Goal: Check status: Check status

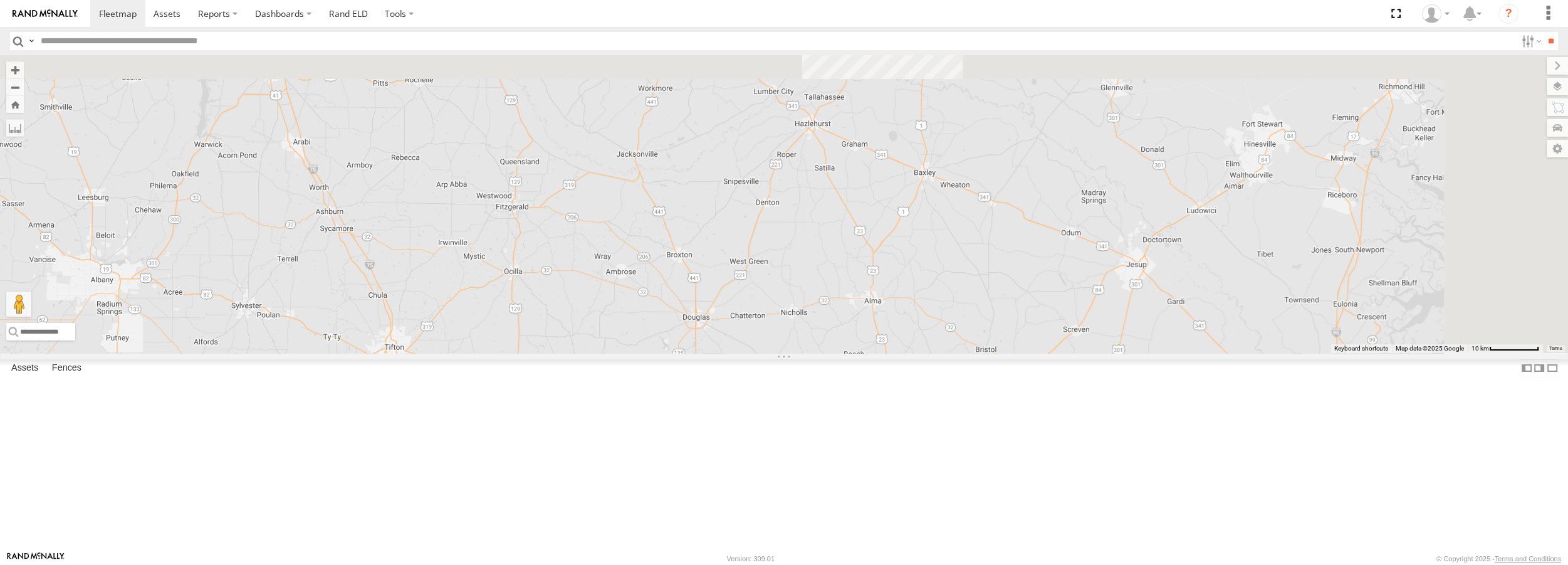
drag, startPoint x: 936, startPoint y: 359, endPoint x: 924, endPoint y: 424, distance: 66.1
click at [924, 352] on div "Truck #31 Truck #32" at bounding box center [784, 203] width 1568 height 297
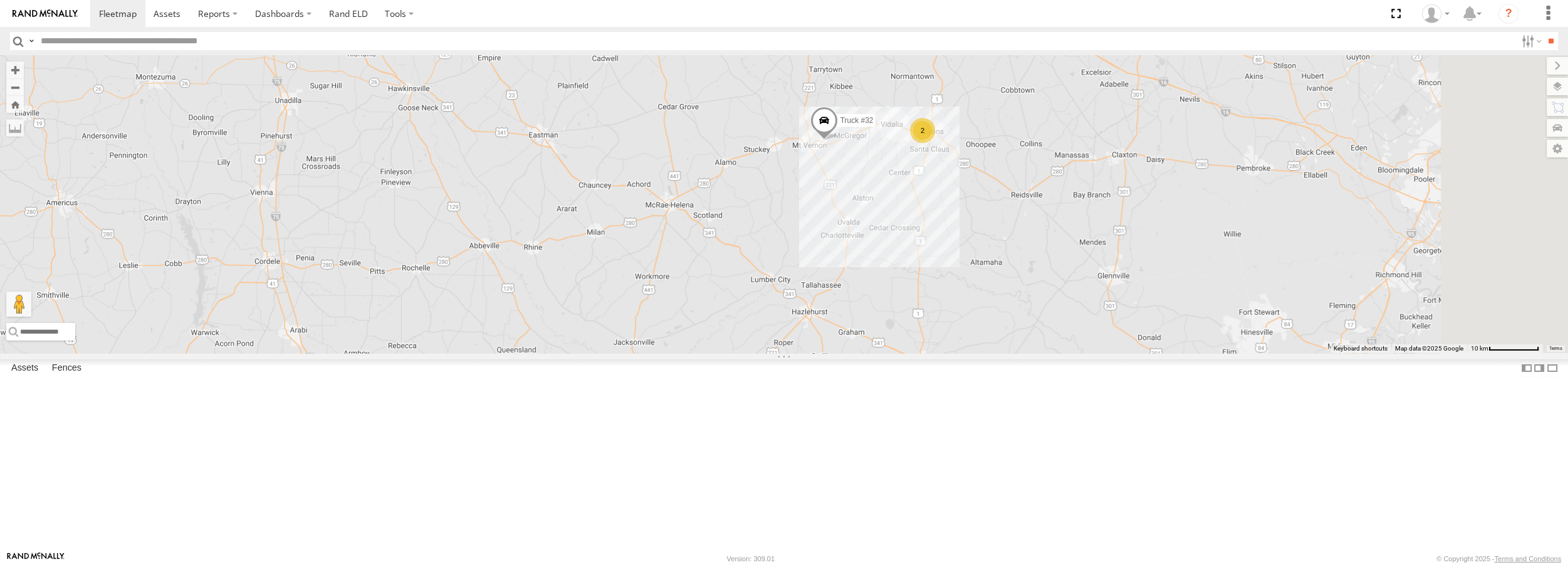
drag, startPoint x: 974, startPoint y: 155, endPoint x: 971, endPoint y: 346, distance: 191.0
click at [971, 346] on div "Truck #31 Truck #32 2" at bounding box center [784, 203] width 1568 height 297
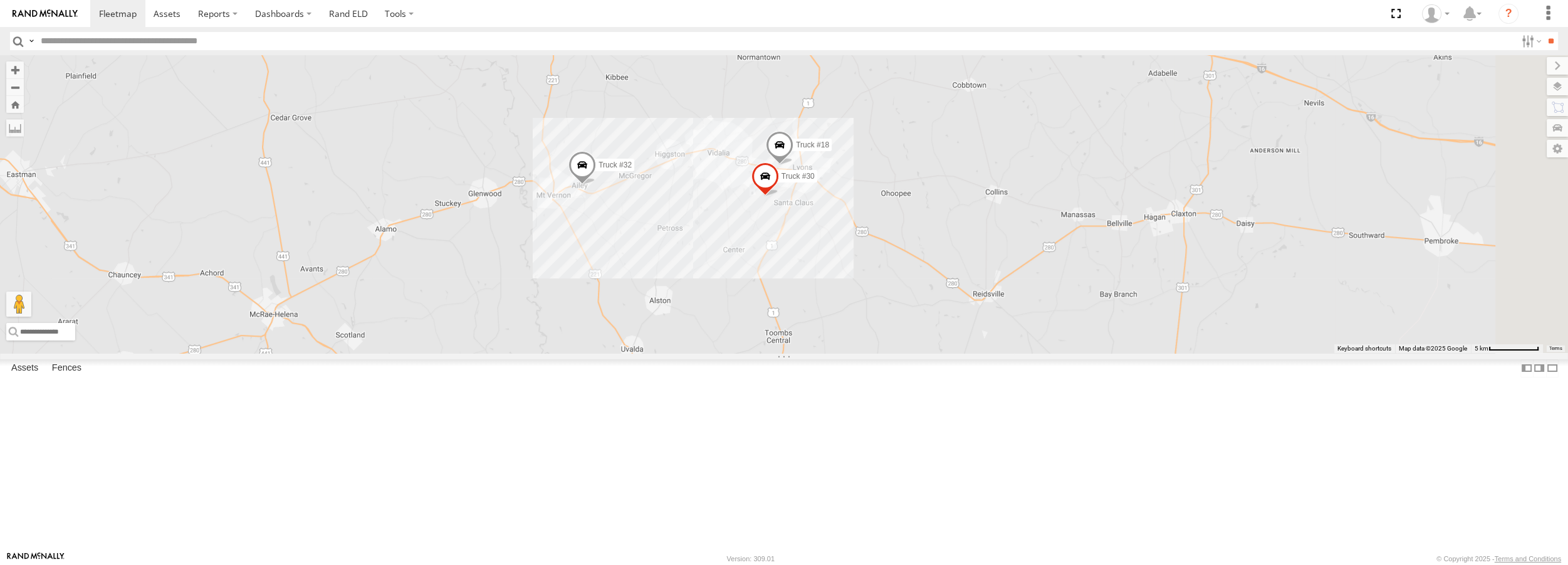
drag, startPoint x: 998, startPoint y: 223, endPoint x: 817, endPoint y: 237, distance: 181.5
click at [817, 237] on div "Truck #31 Truck #32 Truck #18 Truck #30" at bounding box center [784, 203] width 1568 height 297
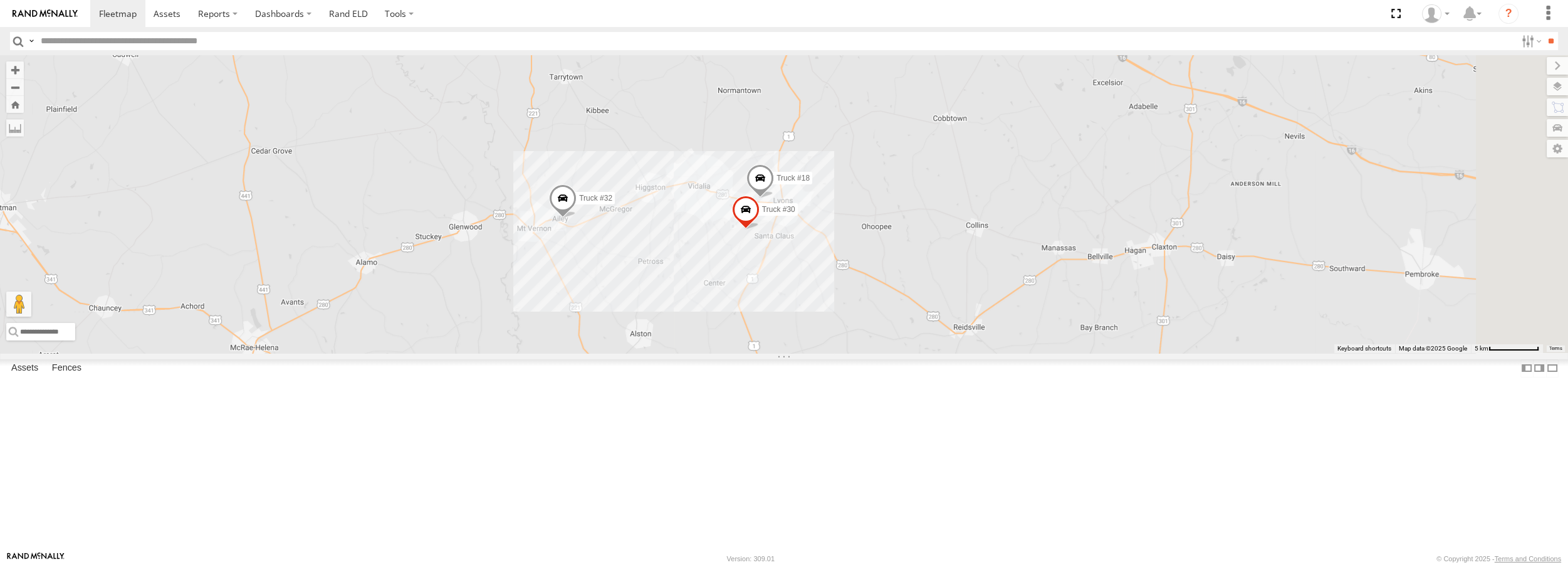
drag, startPoint x: 799, startPoint y: 246, endPoint x: 843, endPoint y: 255, distance: 44.9
click at [843, 255] on div "Truck #31 Truck #32 Truck #18 Truck #30" at bounding box center [784, 203] width 1568 height 297
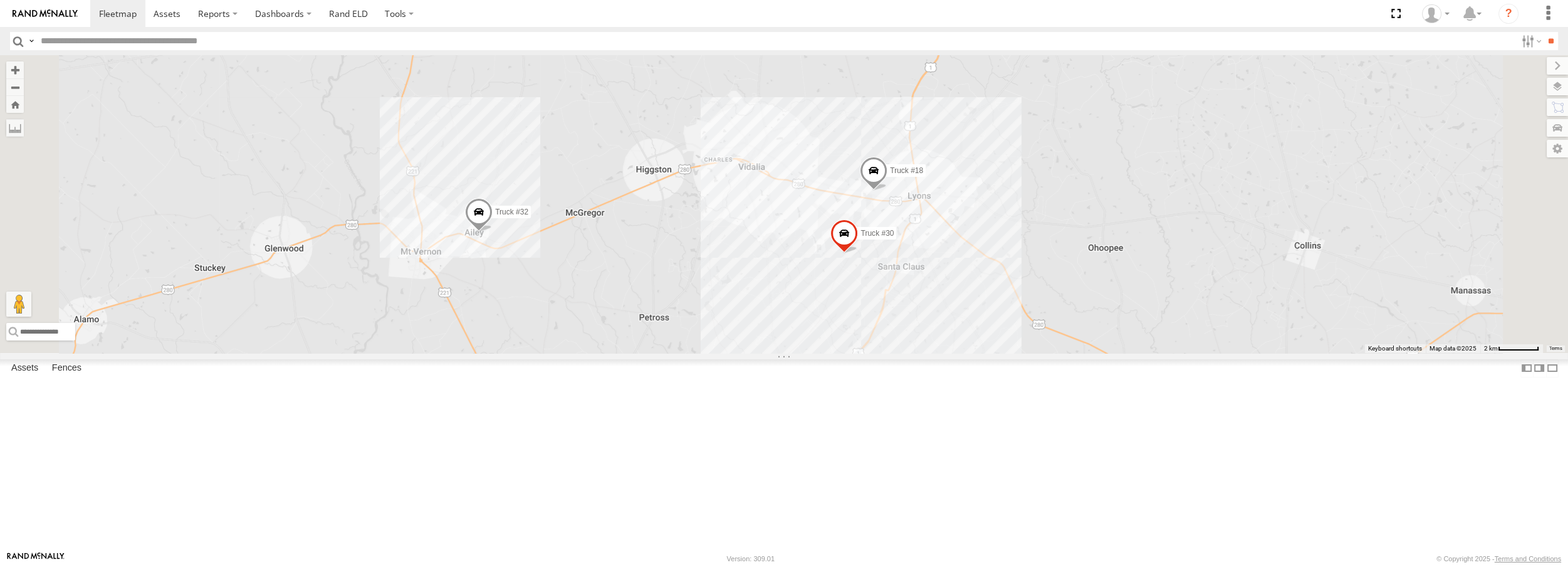
drag, startPoint x: 845, startPoint y: 301, endPoint x: 885, endPoint y: 265, distance: 53.8
click at [885, 265] on div "Truck #31 Truck #32 Truck #18 Truck #30" at bounding box center [784, 203] width 1568 height 297
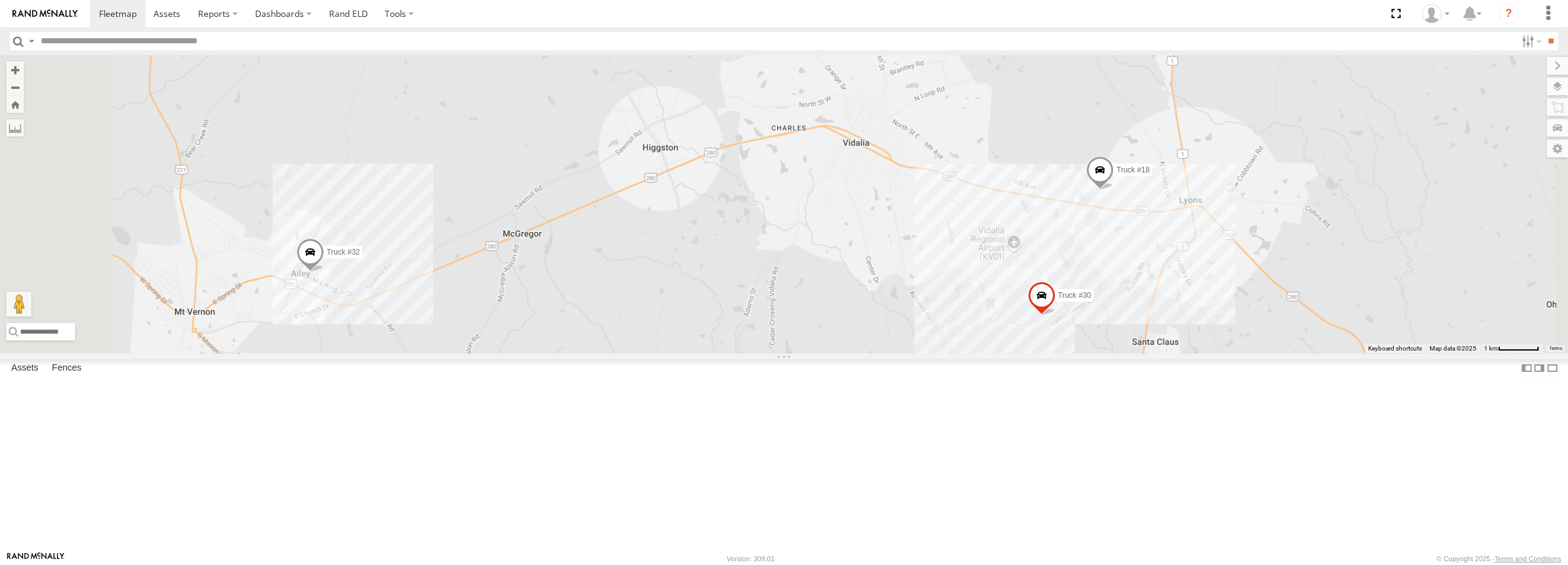
drag, startPoint x: 865, startPoint y: 297, endPoint x: 951, endPoint y: 270, distance: 90.1
click at [951, 270] on div "Truck #31 Truck #32 Truck #18 Truck #30" at bounding box center [784, 203] width 1568 height 297
click at [1546, 377] on label at bounding box center [1552, 368] width 13 height 18
click at [0, 0] on label at bounding box center [0, 0] width 0 height 0
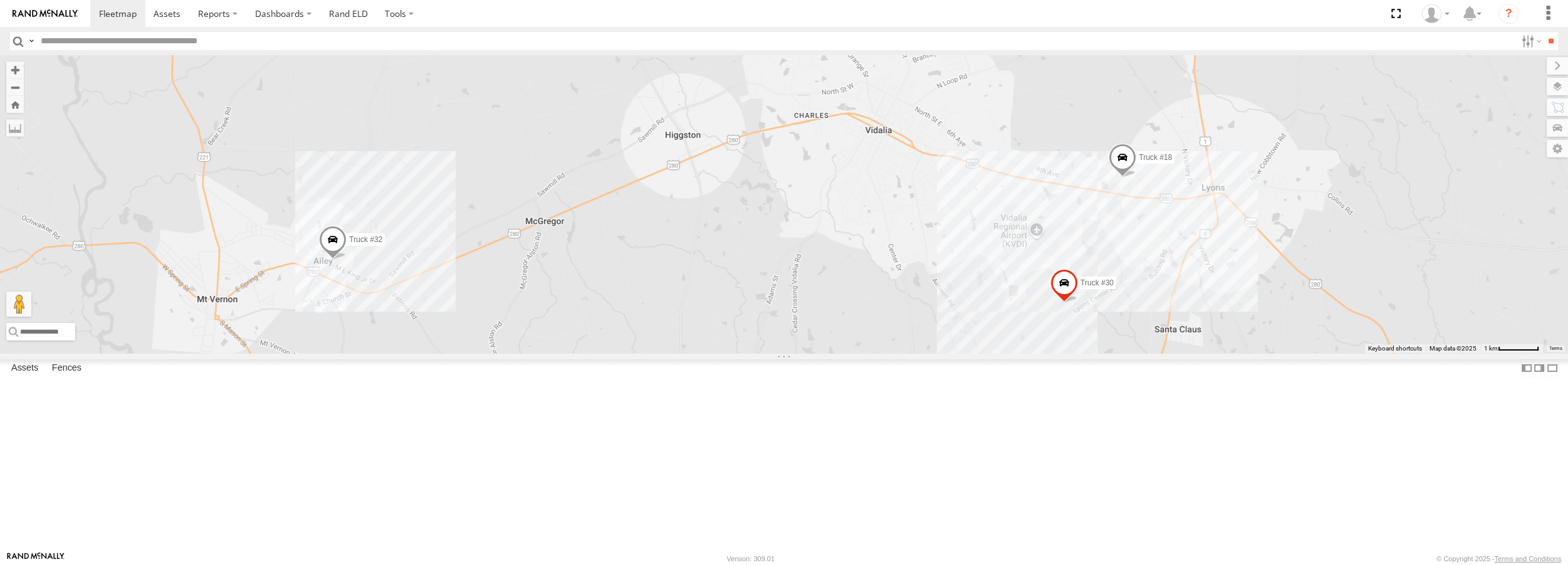
drag, startPoint x: 1009, startPoint y: 345, endPoint x: 1040, endPoint y: 324, distance: 37.4
click at [1040, 324] on div "Truck #18 Truck #30 Truck #32" at bounding box center [784, 203] width 1568 height 297
click at [0, 0] on span at bounding box center [0, 0] width 0 height 0
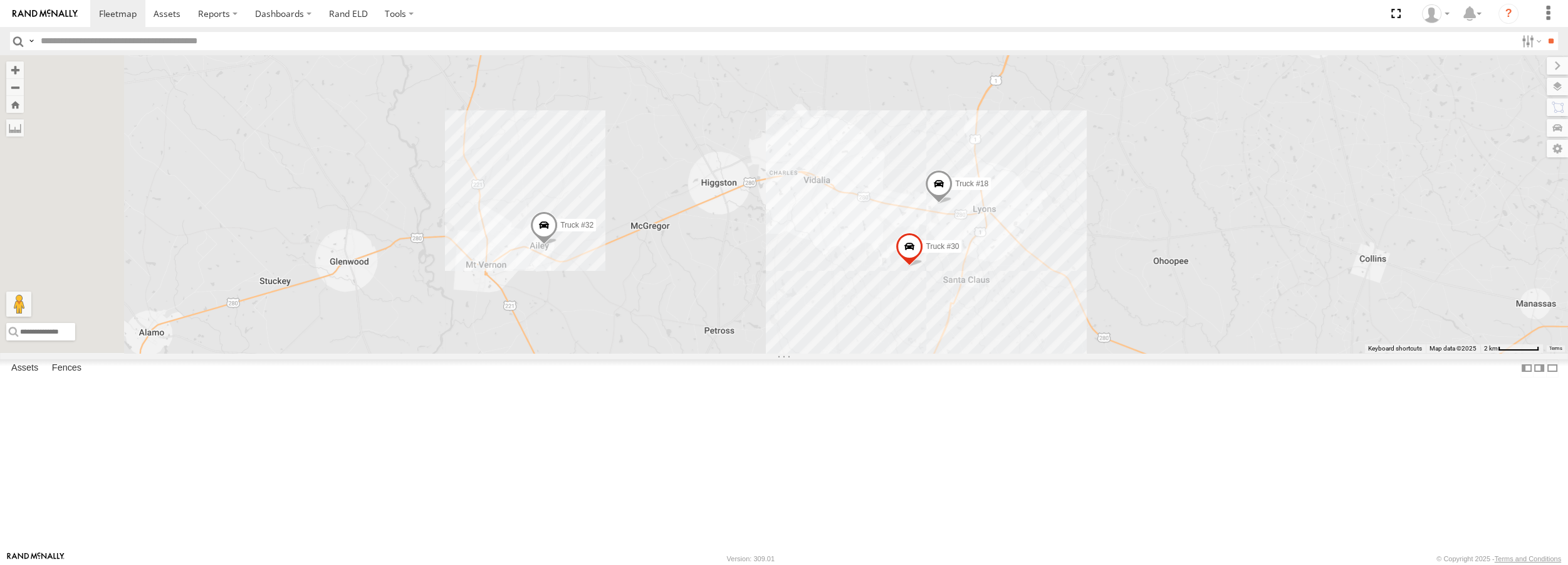
drag, startPoint x: 863, startPoint y: 458, endPoint x: 884, endPoint y: 410, distance: 52.4
click at [884, 352] on div "Truck #18 Truck #30 Truck #32" at bounding box center [784, 203] width 1568 height 297
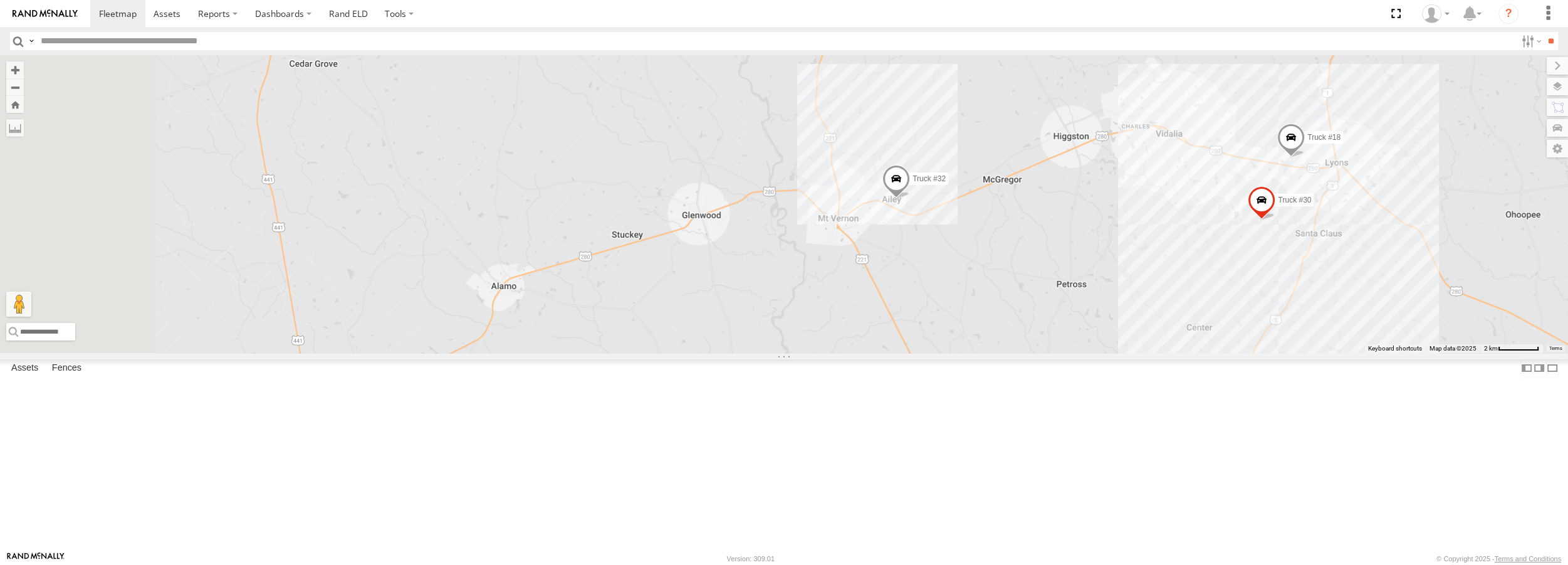
drag, startPoint x: 583, startPoint y: 427, endPoint x: 942, endPoint y: 378, distance: 362.3
click at [942, 352] on div "Truck #18 Truck #30 Truck #32" at bounding box center [784, 203] width 1568 height 297
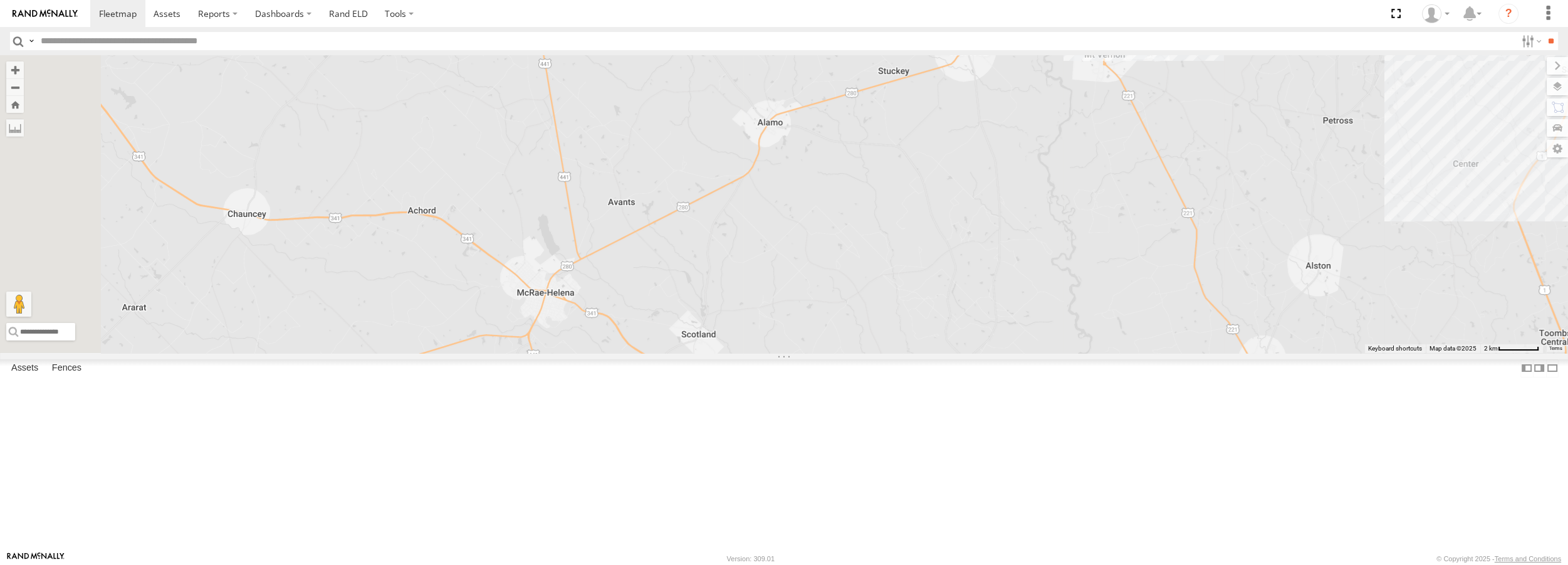
drag, startPoint x: 752, startPoint y: 426, endPoint x: 1023, endPoint y: 261, distance: 317.3
click at [1023, 261] on div "Truck #18 Truck #30 Truck #32" at bounding box center [784, 203] width 1568 height 297
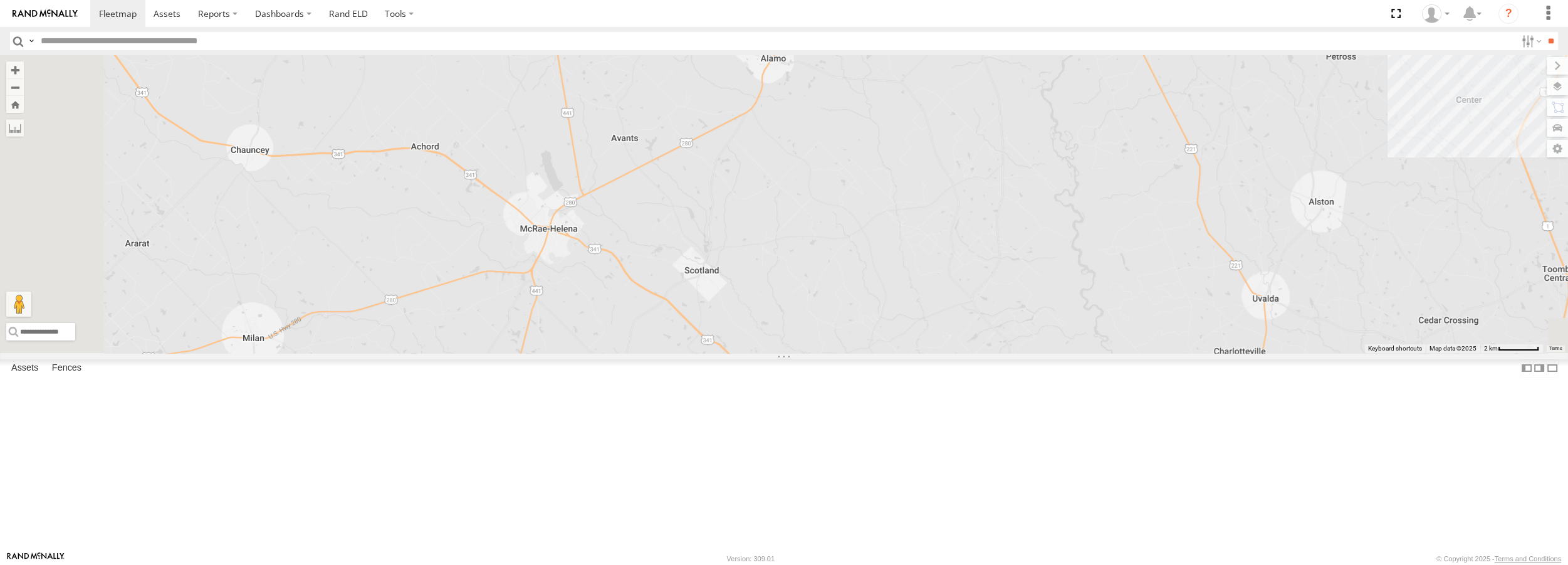
drag, startPoint x: 1004, startPoint y: 342, endPoint x: 1003, endPoint y: 279, distance: 63.0
click at [1003, 279] on div "Truck #18 Truck #30 Truck #32" at bounding box center [784, 203] width 1568 height 297
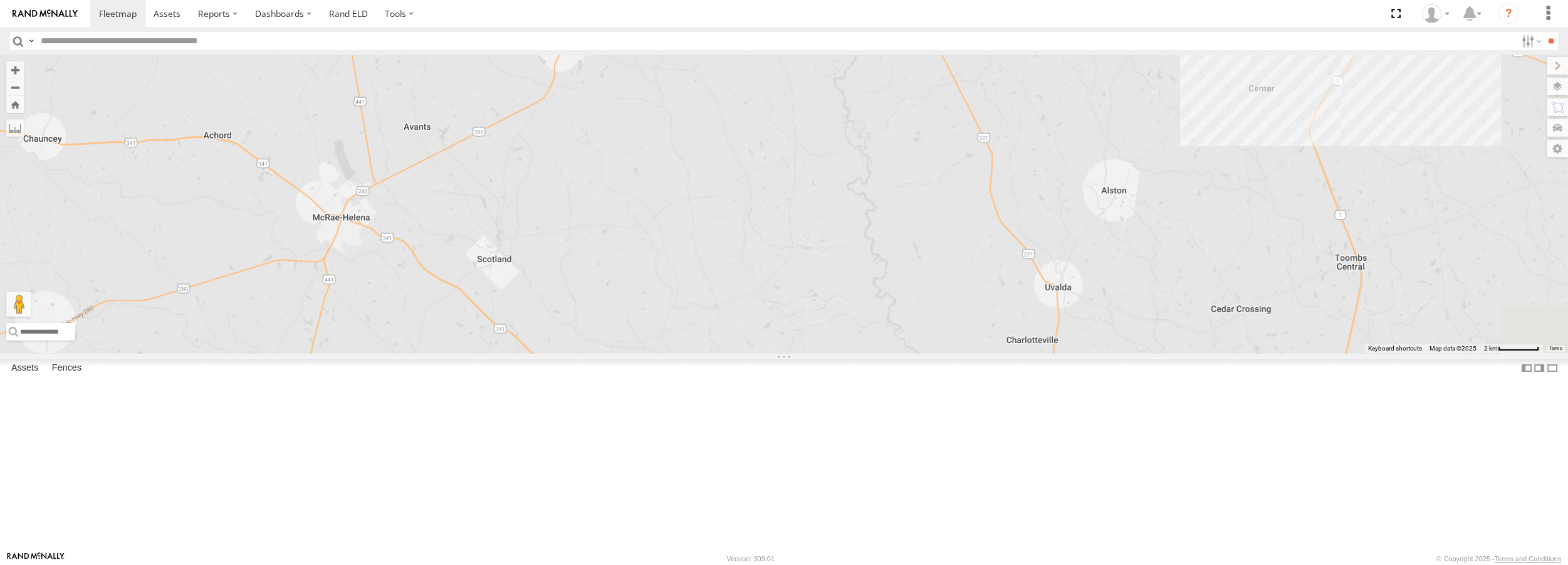
drag, startPoint x: 1121, startPoint y: 274, endPoint x: 909, endPoint y: 302, distance: 213.8
click at [909, 302] on div "Truck #18 Truck #30 Truck #32" at bounding box center [784, 203] width 1568 height 297
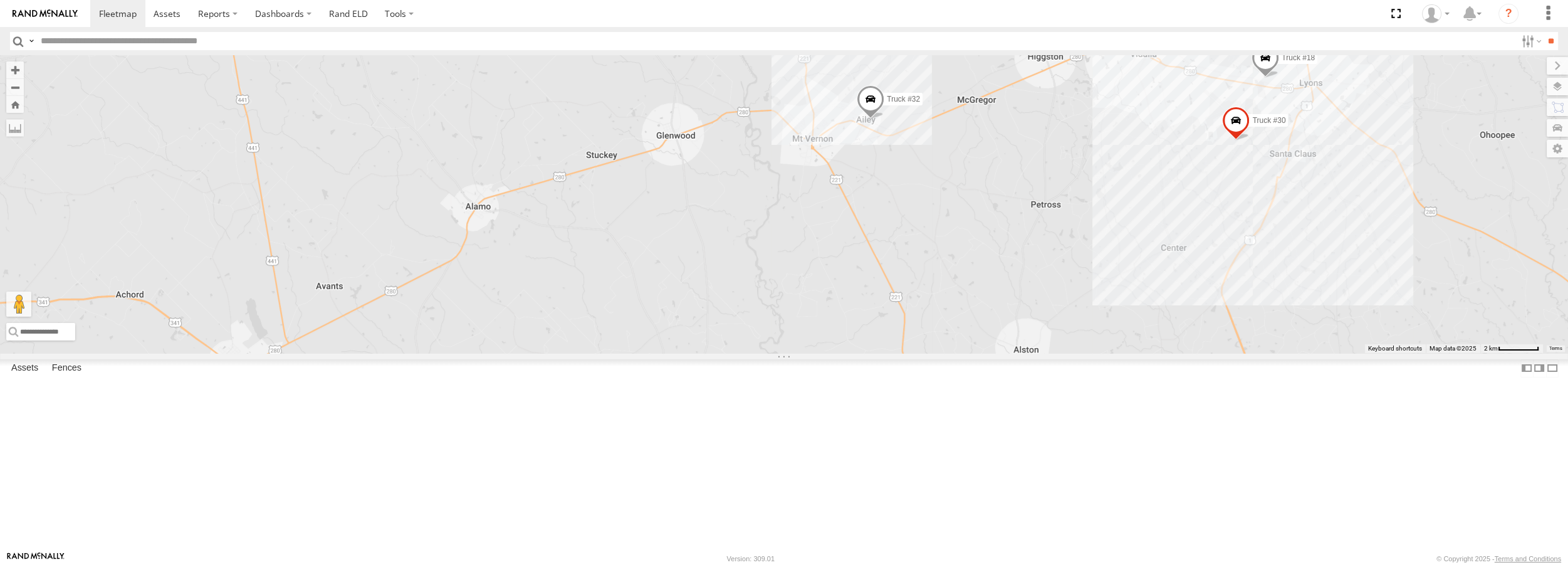
drag, startPoint x: 1206, startPoint y: 175, endPoint x: 1125, endPoint y: 338, distance: 182.0
click at [1125, 338] on div "Truck #18 Truck #30 Truck #32" at bounding box center [784, 203] width 1568 height 297
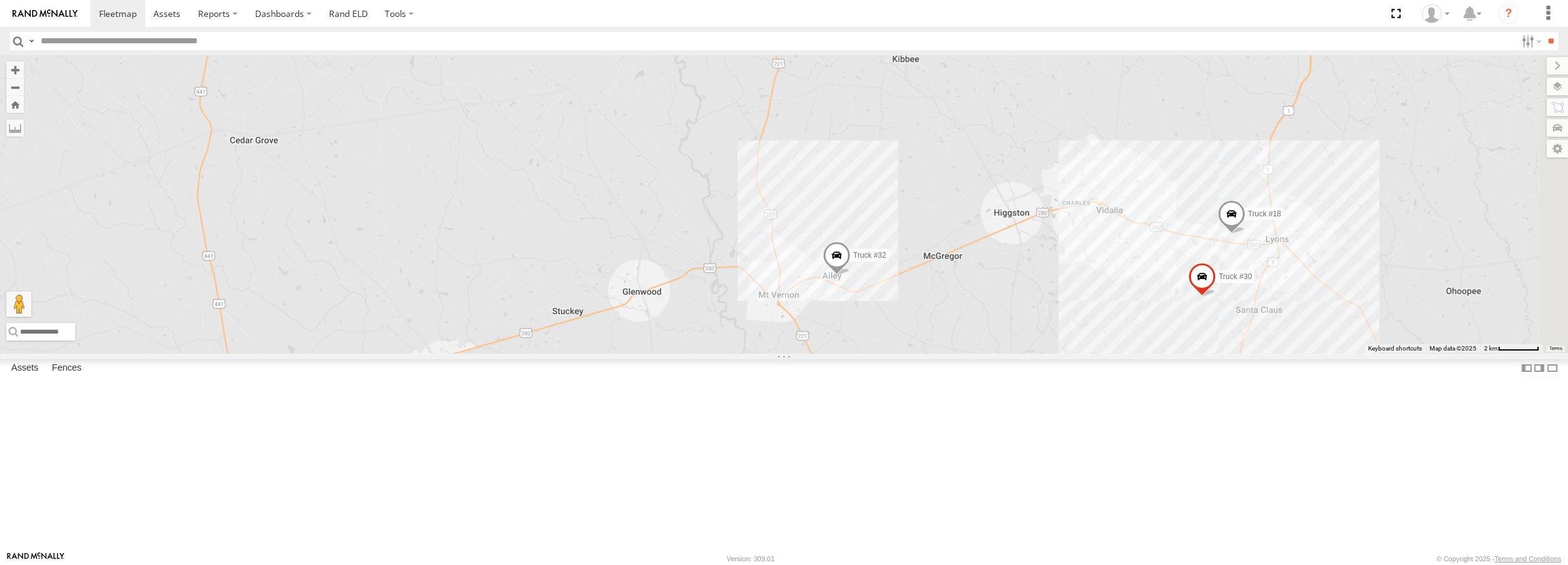
drag, startPoint x: 1269, startPoint y: 278, endPoint x: 1235, endPoint y: 434, distance: 159.7
click at [1235, 352] on div "Truck #18 Truck #30 Truck #32" at bounding box center [784, 203] width 1568 height 297
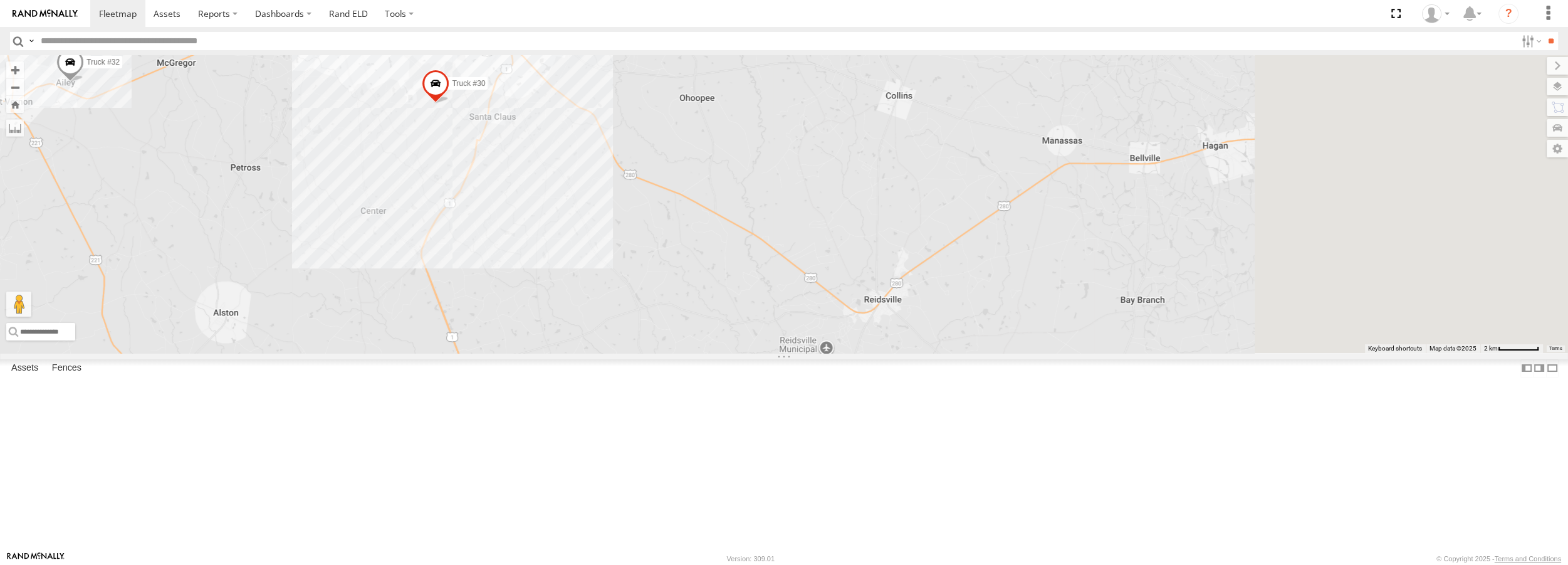
drag, startPoint x: 1523, startPoint y: 395, endPoint x: 756, endPoint y: 201, distance: 791.2
click at [756, 201] on div "Truck #18 Truck #30 Truck #32" at bounding box center [784, 203] width 1568 height 297
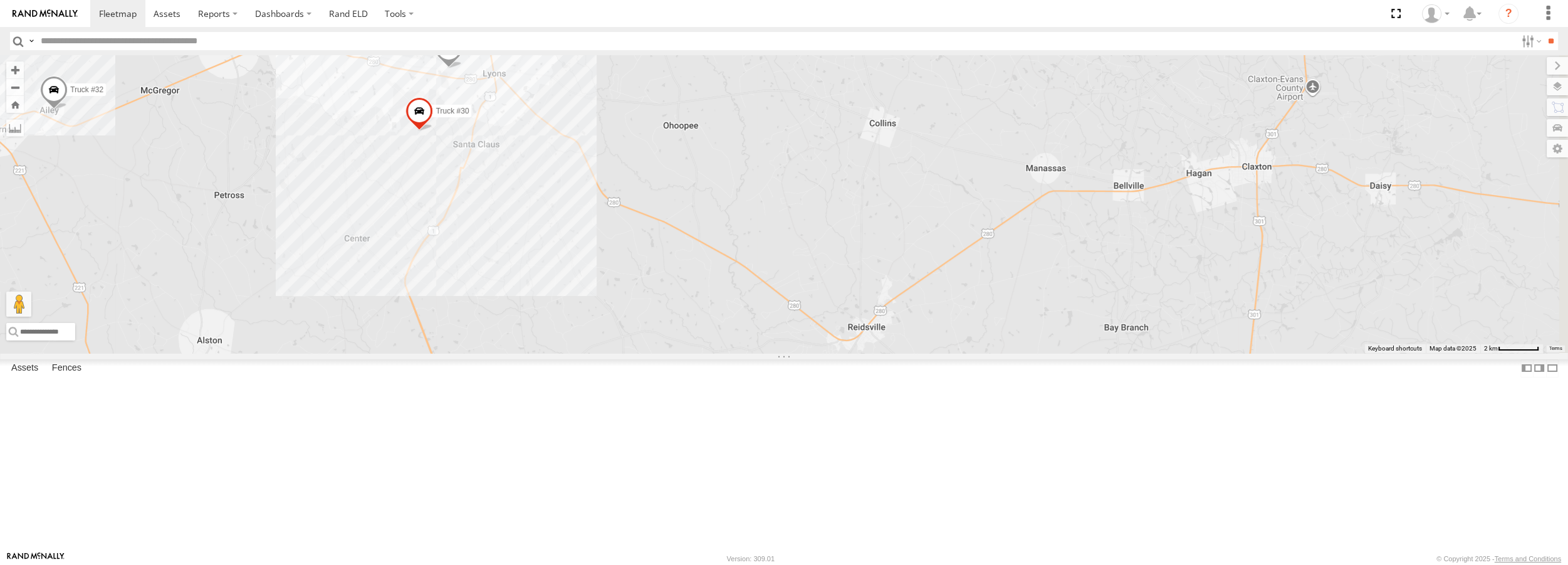
drag, startPoint x: 1083, startPoint y: 228, endPoint x: 1069, endPoint y: 250, distance: 26.1
click at [1069, 250] on div "Truck #18 Truck #30 Truck #32" at bounding box center [784, 203] width 1568 height 297
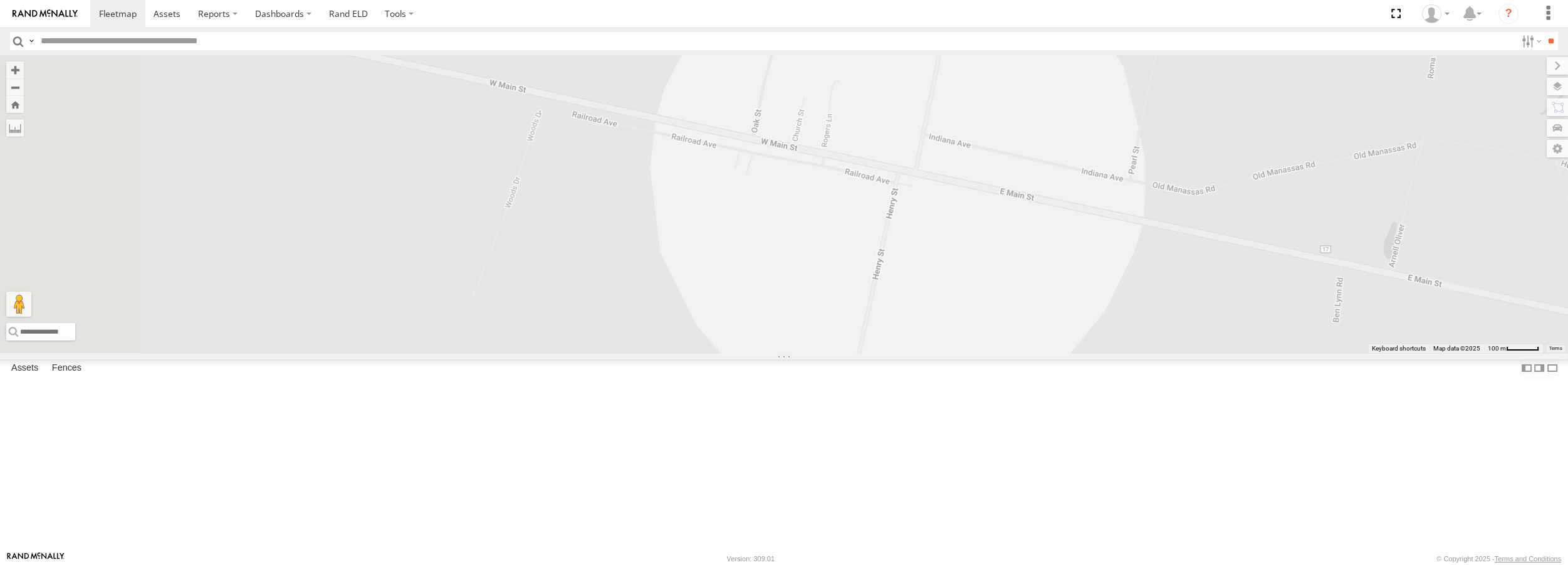
drag, startPoint x: 1068, startPoint y: 270, endPoint x: 1084, endPoint y: 321, distance: 53.5
click at [1084, 321] on div "Truck #18 Truck #30 Truck #32" at bounding box center [784, 203] width 1568 height 297
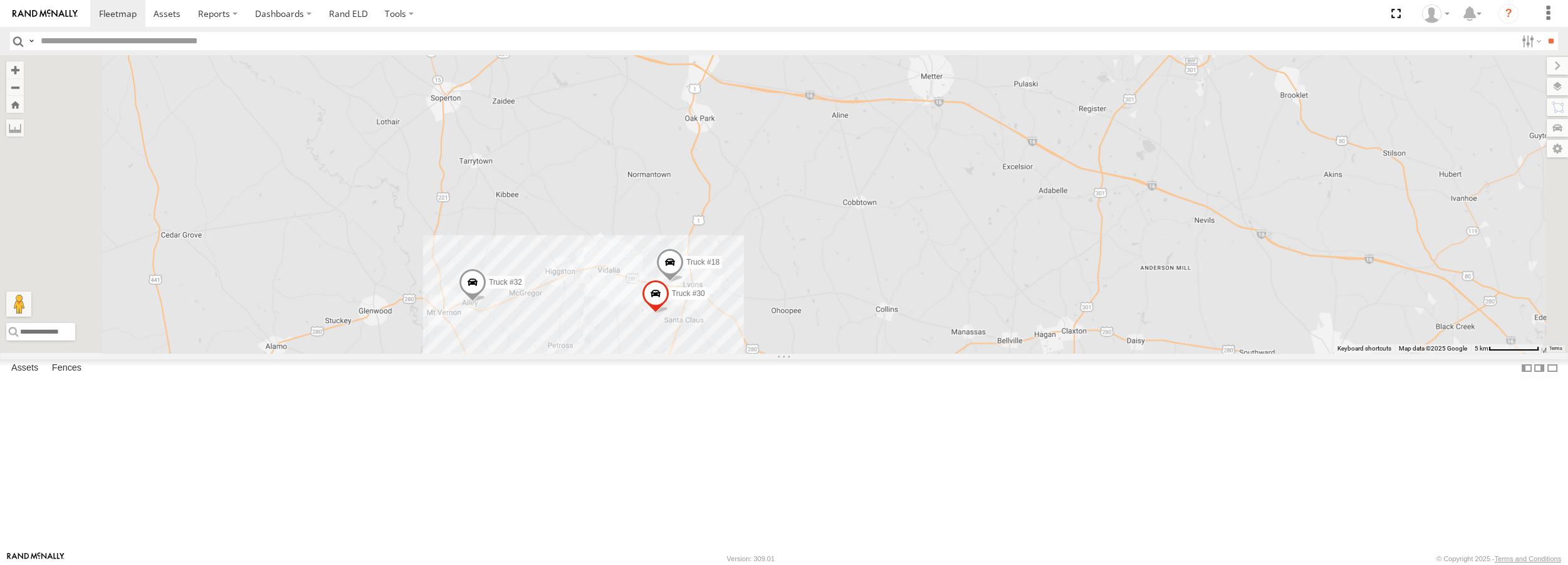
drag, startPoint x: 896, startPoint y: 150, endPoint x: 939, endPoint y: 267, distance: 124.7
click at [939, 267] on div "Truck #18 Truck #30 Truck #32" at bounding box center [784, 203] width 1568 height 297
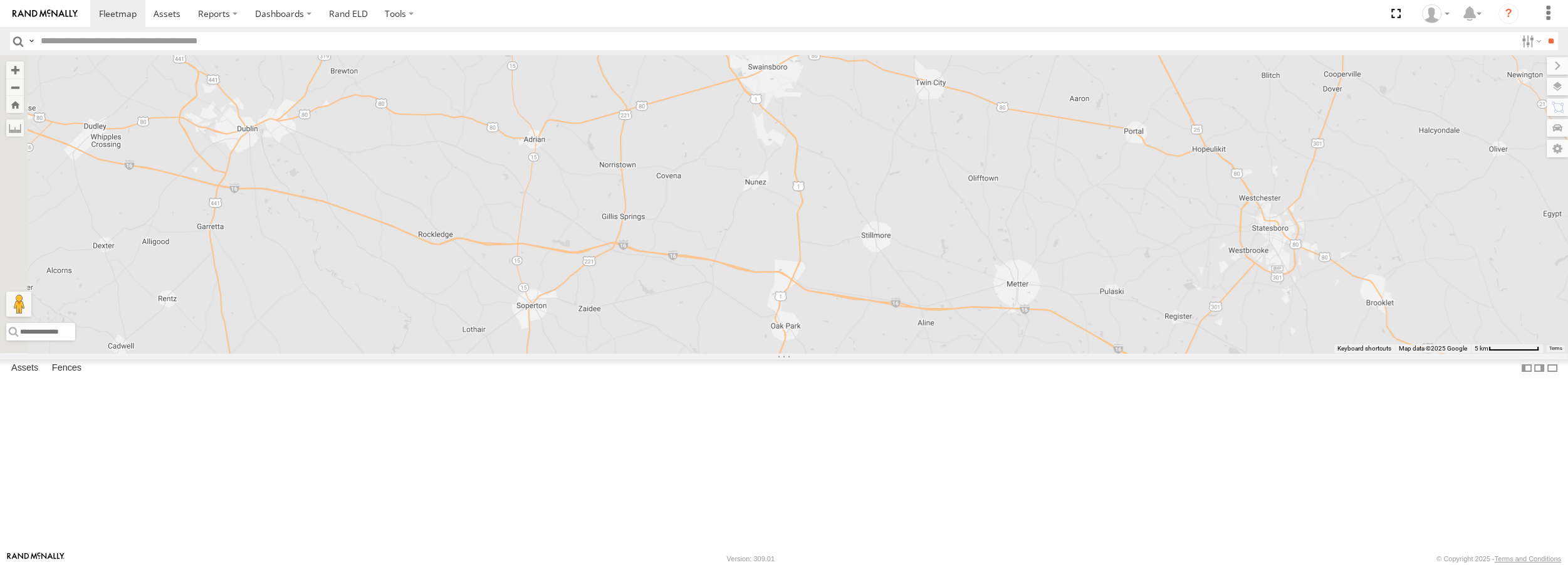
drag, startPoint x: 939, startPoint y: 144, endPoint x: 1025, endPoint y: 353, distance: 226.0
click at [1025, 352] on div "Truck #18 Truck #30 Truck #32" at bounding box center [784, 203] width 1568 height 297
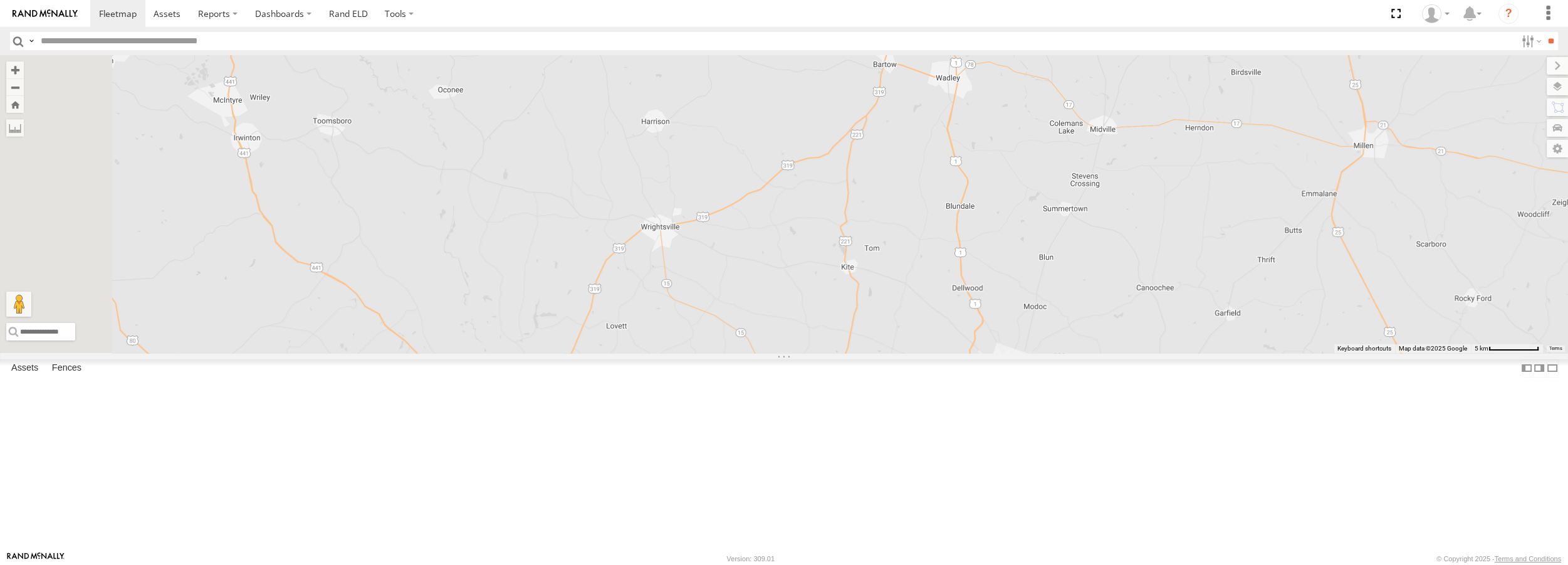
drag, startPoint x: 758, startPoint y: 171, endPoint x: 1008, endPoint y: 475, distance: 393.6
click at [1008, 352] on div "Truck #18 Truck #30 Truck #32" at bounding box center [784, 203] width 1568 height 297
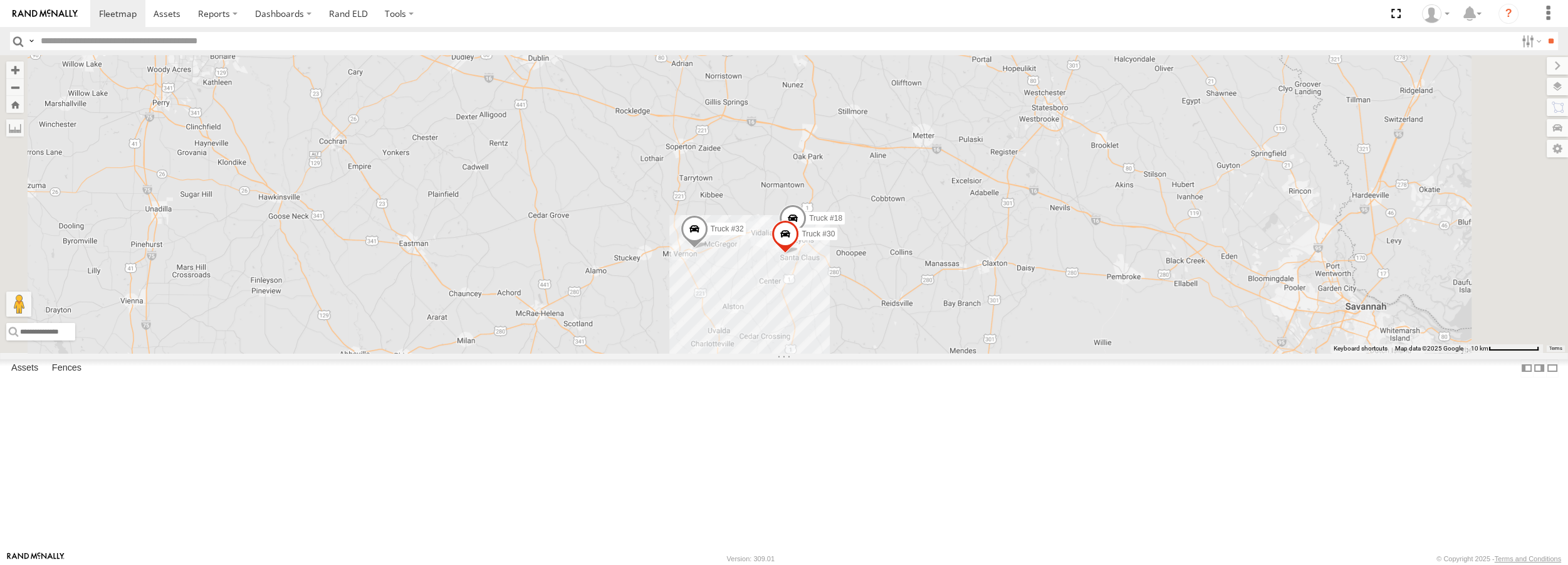
drag, startPoint x: 945, startPoint y: 410, endPoint x: 861, endPoint y: 142, distance: 280.9
click at [861, 142] on div "Truck #18 Truck #30 Truck #32" at bounding box center [784, 203] width 1568 height 297
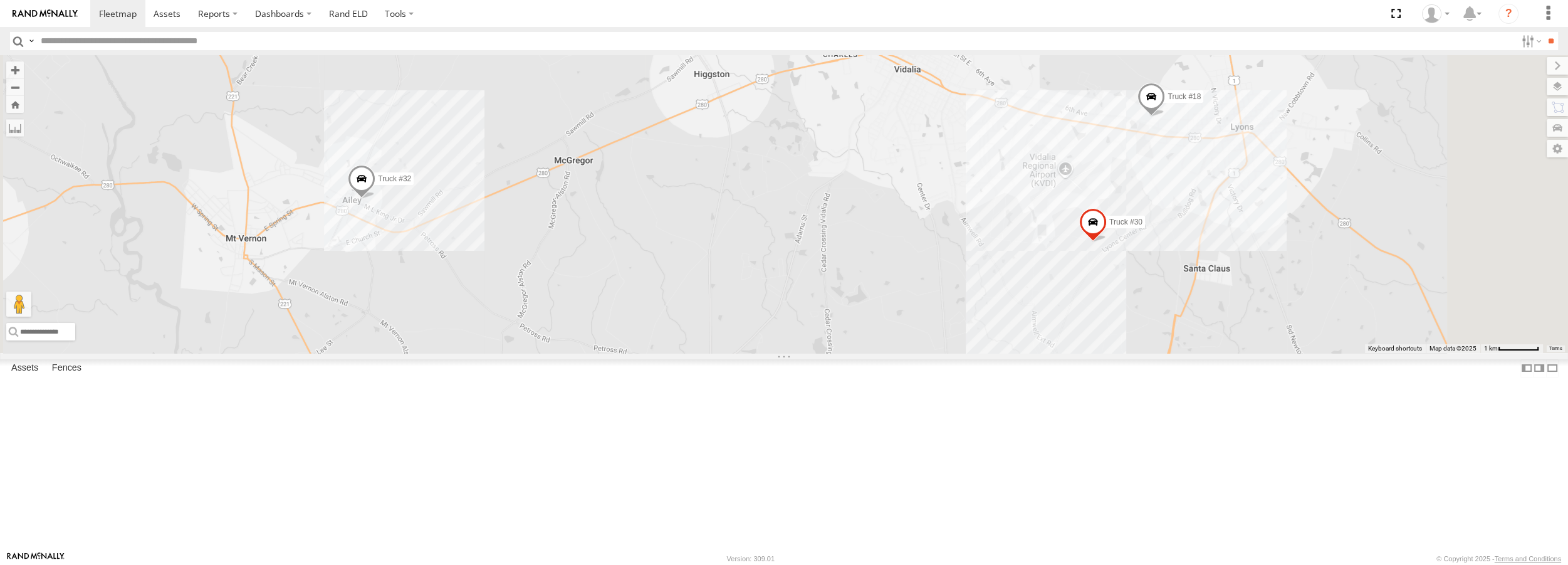
drag, startPoint x: 942, startPoint y: 301, endPoint x: 906, endPoint y: 332, distance: 47.5
click at [906, 332] on div "Truck #32 Truck #18 Truck #30" at bounding box center [784, 203] width 1568 height 297
drag, startPoint x: 906, startPoint y: 332, endPoint x: 912, endPoint y: 343, distance: 12.5
click at [912, 343] on div "Truck #32 Truck #18 Truck #30" at bounding box center [784, 203] width 1568 height 297
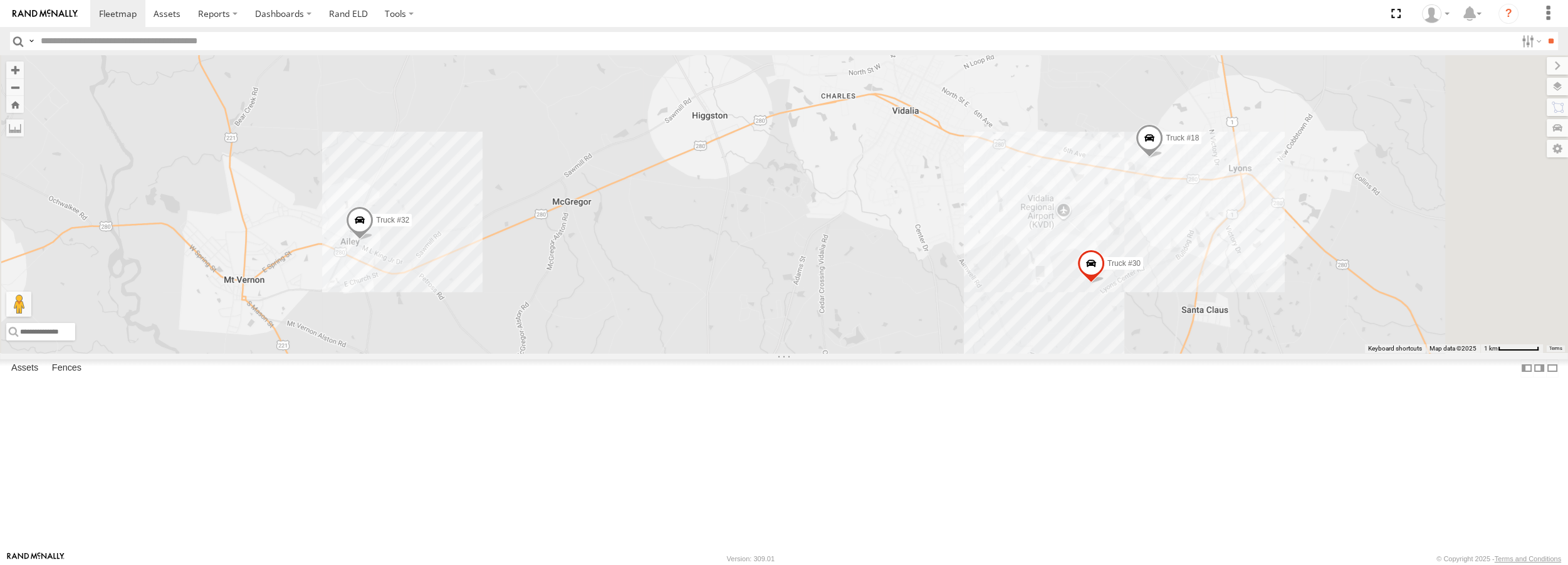
drag, startPoint x: 890, startPoint y: 253, endPoint x: 887, endPoint y: 294, distance: 41.1
click at [887, 294] on div "Truck #18 Truck #30 Truck #32" at bounding box center [784, 203] width 1568 height 297
